Goal: Task Accomplishment & Management: Use online tool/utility

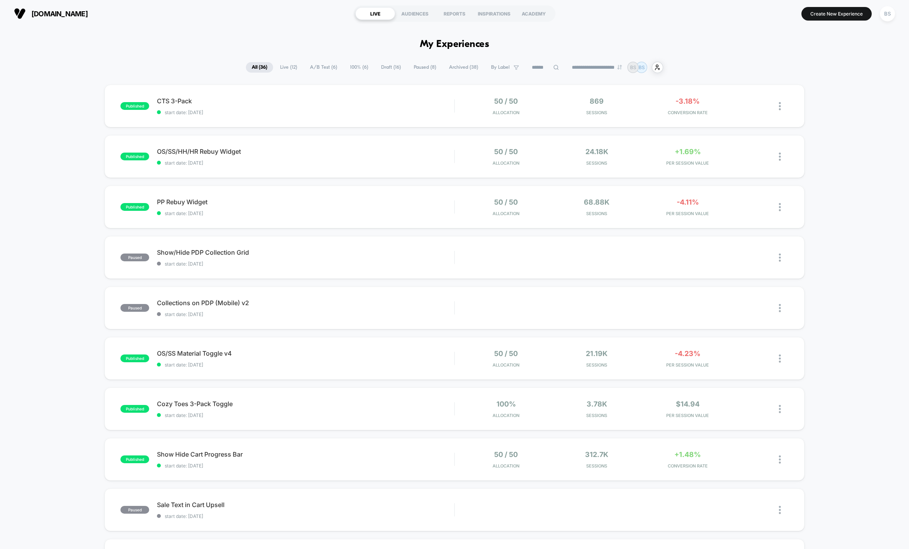
click at [324, 68] on span "A/B Test ( 6 )" at bounding box center [323, 67] width 39 height 10
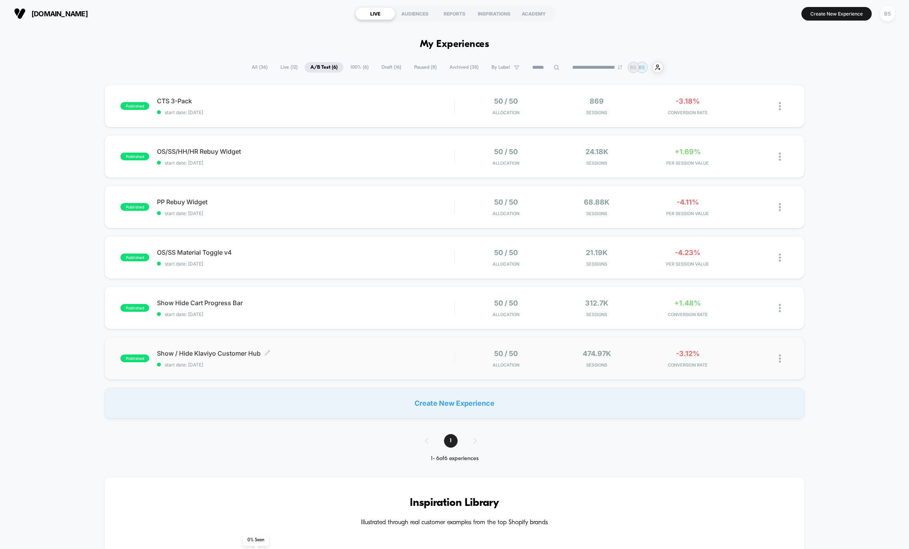
click at [368, 357] on span "Show / Hide Klaviyo Customer Hub Click to edit experience details" at bounding box center [305, 354] width 297 height 8
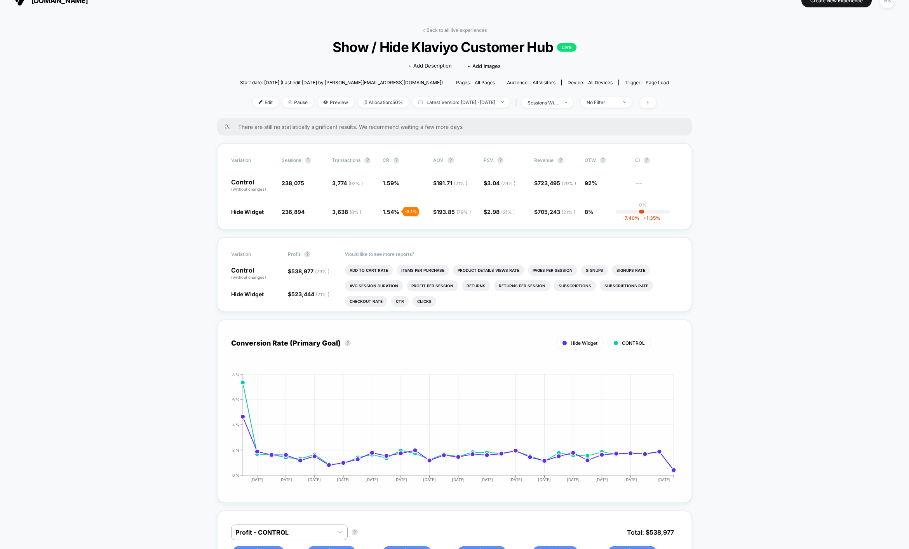
scroll to position [14, 0]
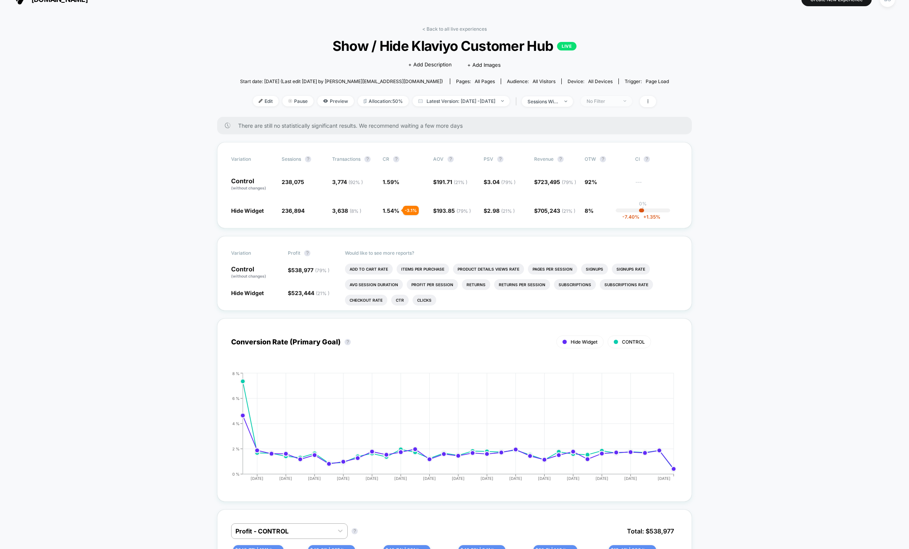
click at [611, 100] on div "No Filter" at bounding box center [602, 101] width 31 height 6
click at [611, 173] on span "New Visitors" at bounding box center [610, 176] width 32 height 7
click at [609, 214] on button "Save" at bounding box center [616, 213] width 71 height 13
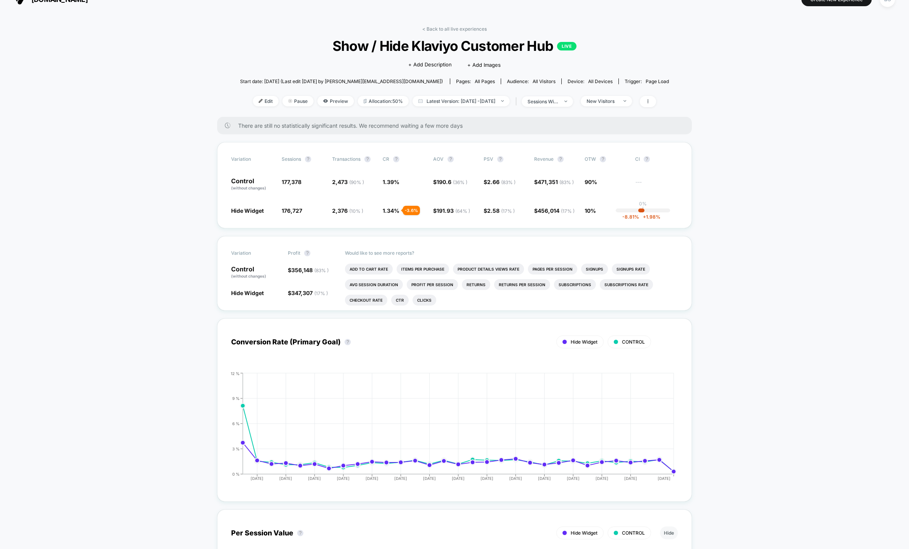
click at [617, 112] on div "< Back to all live experiences Show / Hide Klaviyo Customer Hub LIVE Click to e…" at bounding box center [454, 71] width 429 height 91
click at [619, 104] on span "New Visitors" at bounding box center [606, 101] width 51 height 10
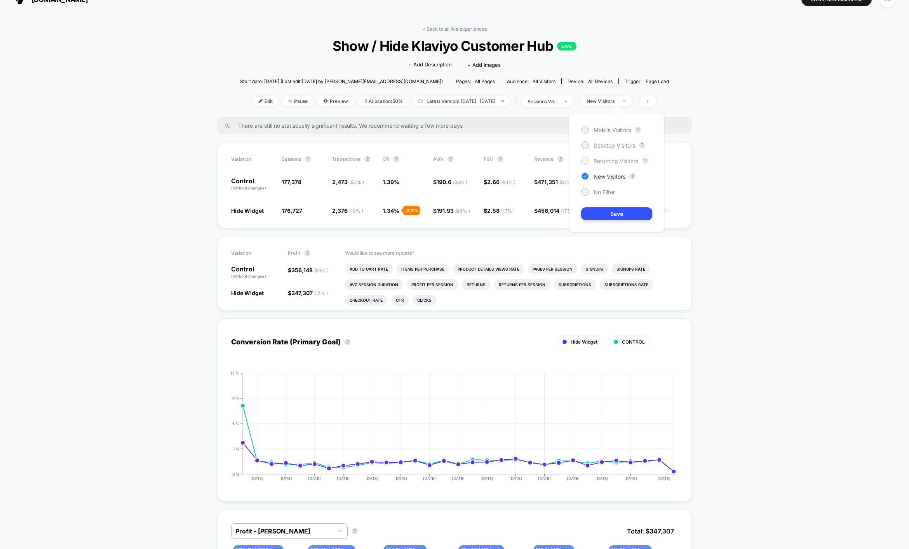
click at [604, 161] on span "Returning Visitors" at bounding box center [616, 161] width 45 height 7
click at [607, 209] on button "Save" at bounding box center [616, 213] width 71 height 13
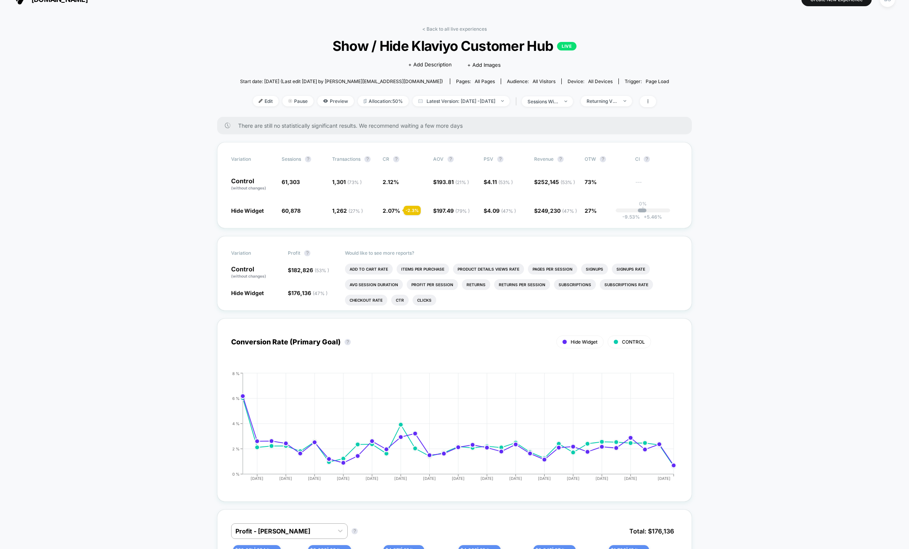
click at [629, 108] on div "< Back to all live experiences Show / Hide Klaviyo Customer Hub LIVE Click to e…" at bounding box center [454, 71] width 429 height 91
click at [618, 103] on div "Returning Visitors" at bounding box center [602, 101] width 31 height 6
click at [610, 148] on span "Desktop Visitors" at bounding box center [615, 145] width 42 height 7
click at [601, 212] on button "Save" at bounding box center [616, 213] width 71 height 13
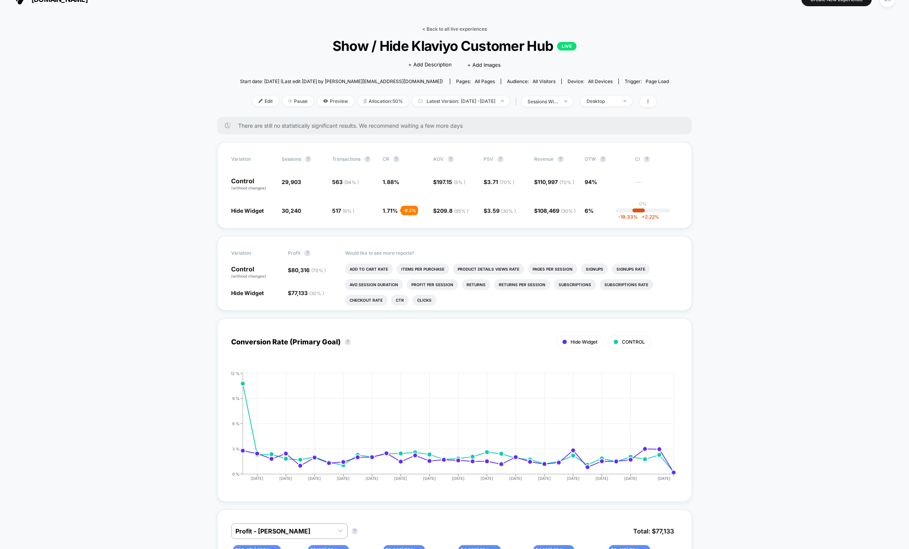
click at [445, 26] on link "< Back to all live experiences" at bounding box center [454, 29] width 64 height 6
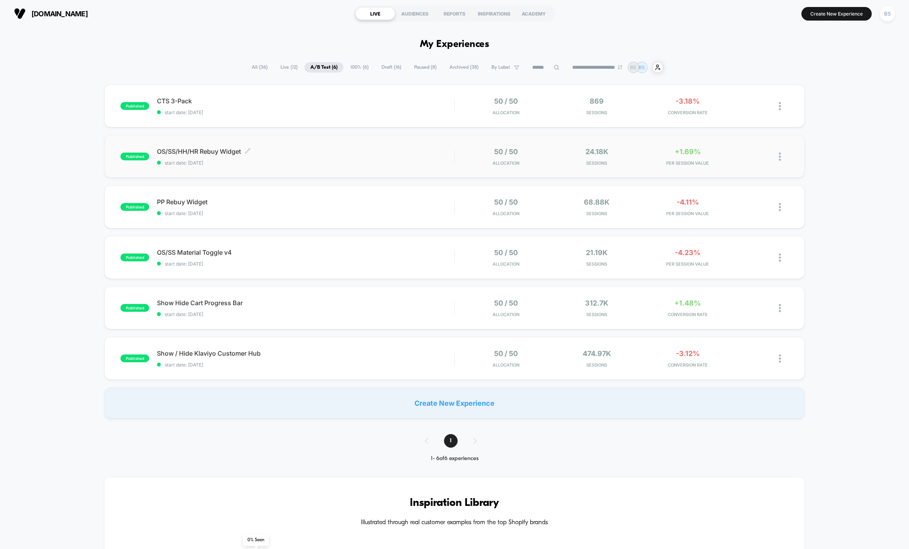
click at [385, 153] on span "OS/SS/HH/HR Rebuy Widget Click to edit experience details" at bounding box center [305, 152] width 297 height 8
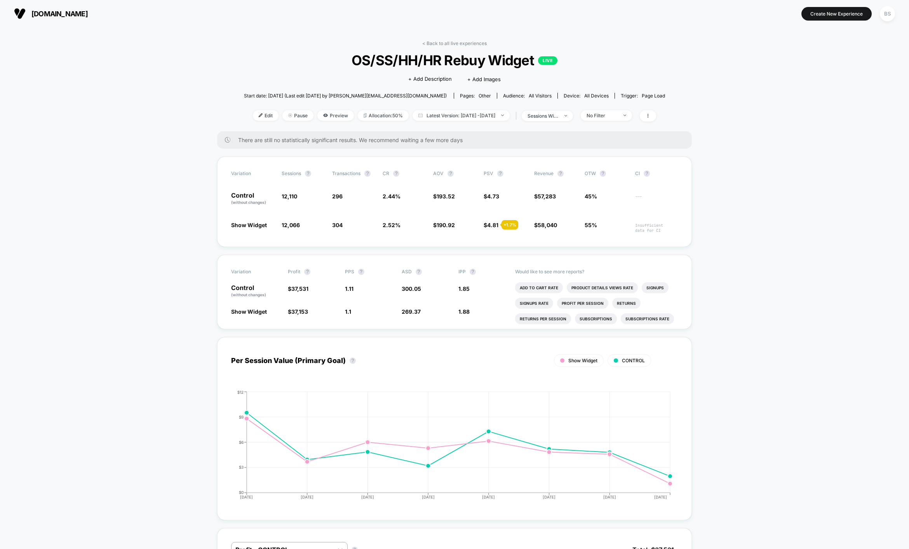
click at [448, 49] on div "< Back to all live experiences OS/SS/HH/HR Rebuy Widget LIVE Click to edit expe…" at bounding box center [454, 85] width 421 height 91
click at [448, 44] on link "< Back to all live experiences" at bounding box center [454, 43] width 64 height 6
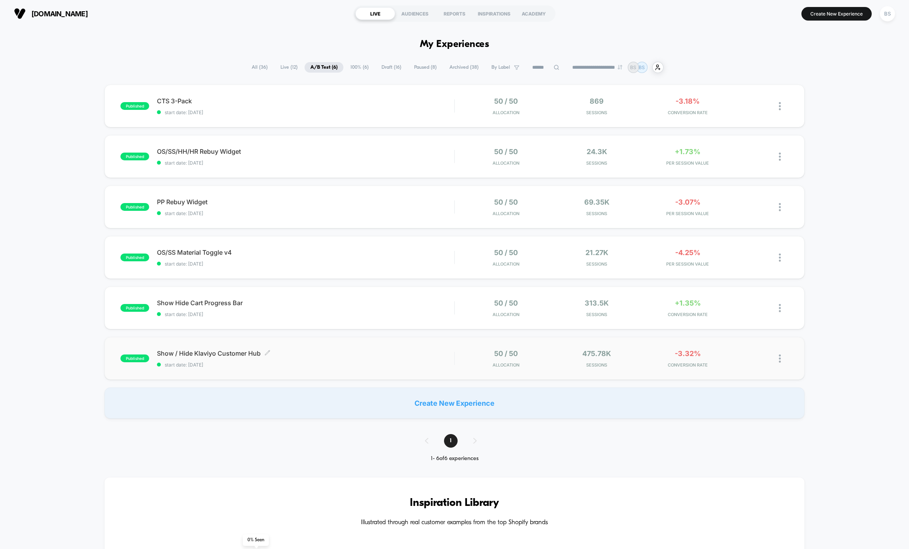
click at [406, 359] on div "Show / Hide Klaviyo Customer Hub Click to edit experience details Click to edit…" at bounding box center [305, 359] width 297 height 18
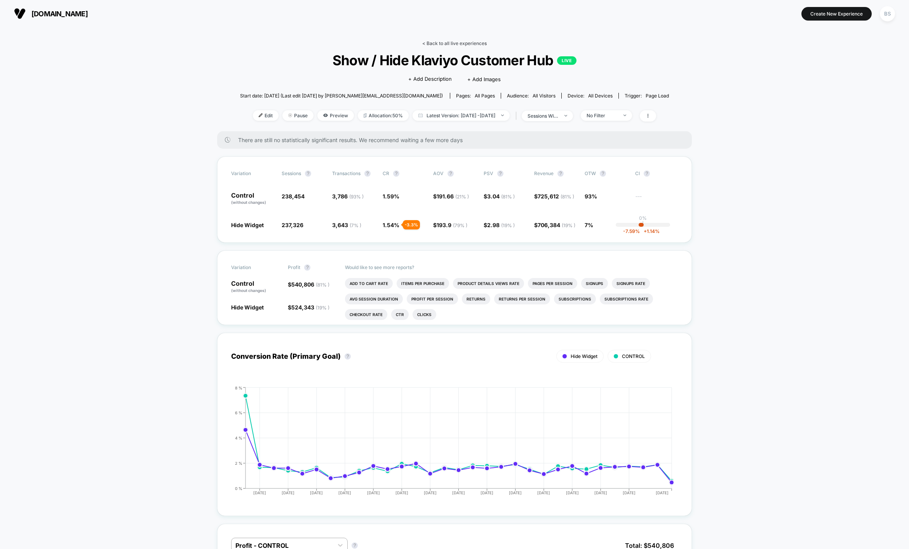
click at [446, 43] on link "< Back to all live experiences" at bounding box center [454, 43] width 64 height 6
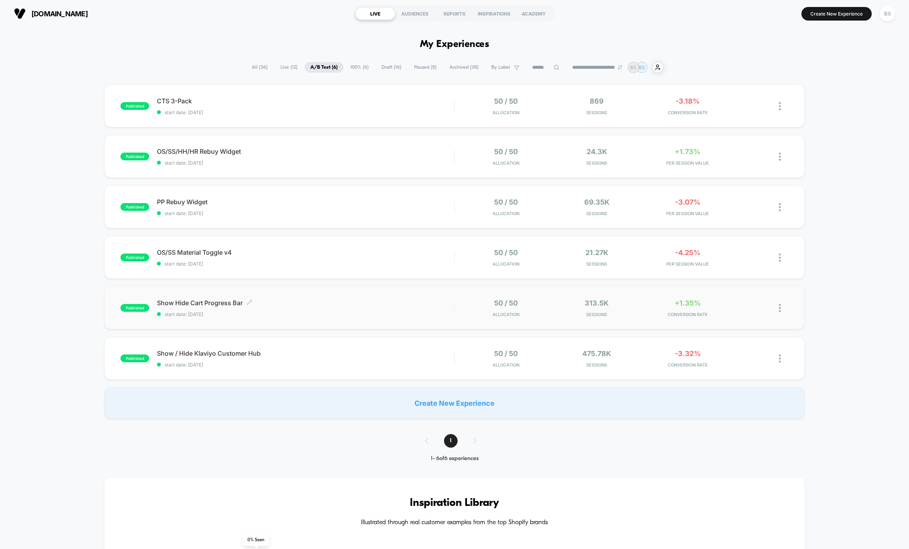
click at [405, 318] on div "published Show Hide Cart Progress Bar Click to edit experience details Click to…" at bounding box center [454, 308] width 700 height 43
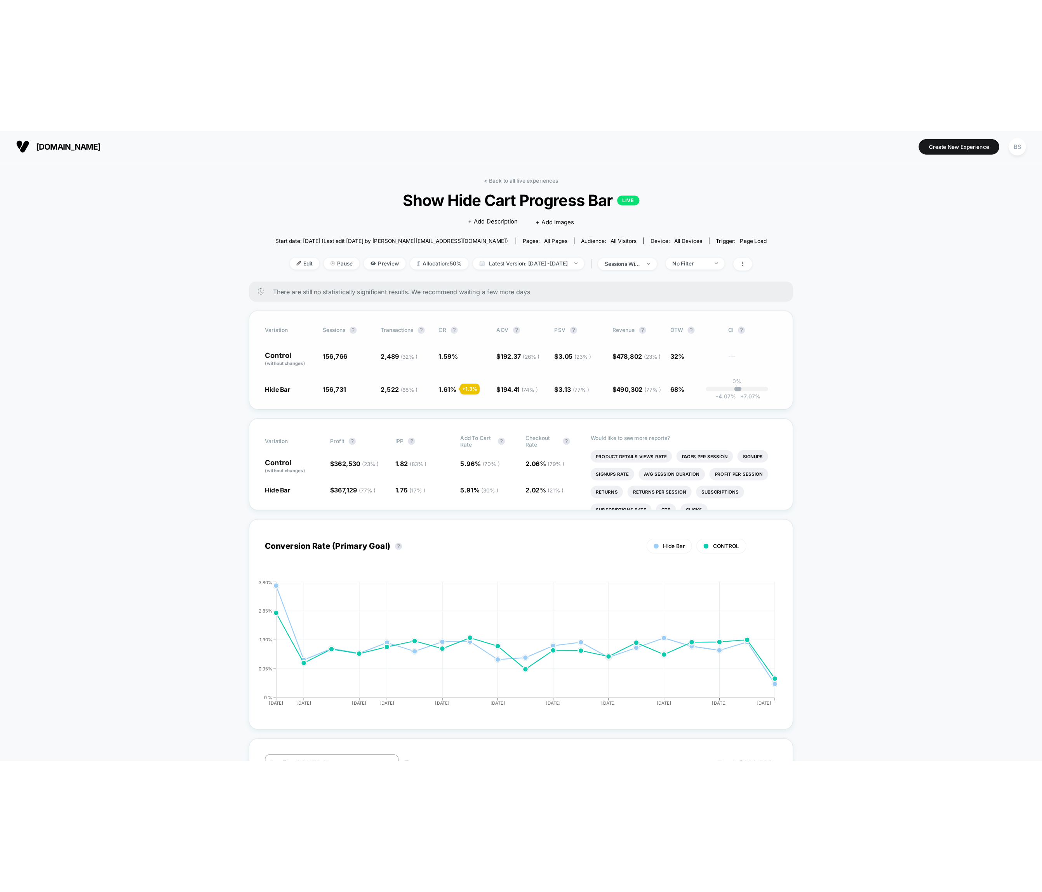
scroll to position [3, 0]
